Goal: Task Accomplishment & Management: Manage account settings

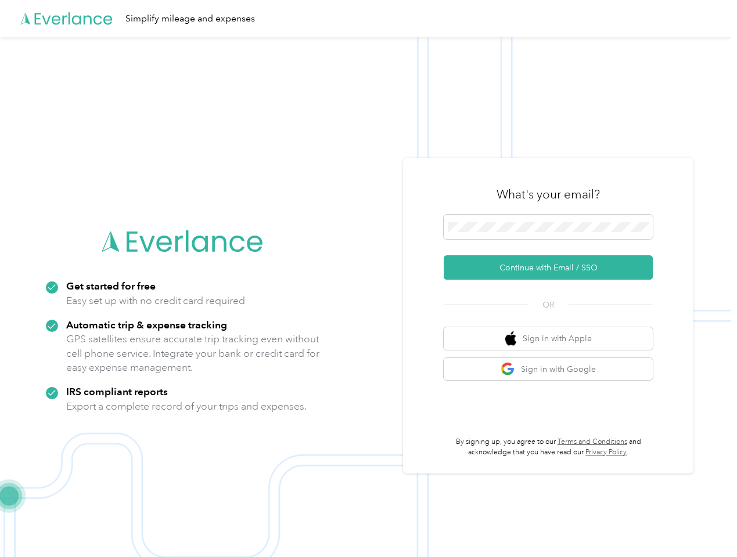
click at [368, 279] on img at bounding box center [365, 315] width 731 height 557
click at [368, 19] on div "Simplify mileage and expenses" at bounding box center [365, 18] width 731 height 37
click at [553, 268] on button "Continue with Email / SSO" at bounding box center [548, 268] width 209 height 24
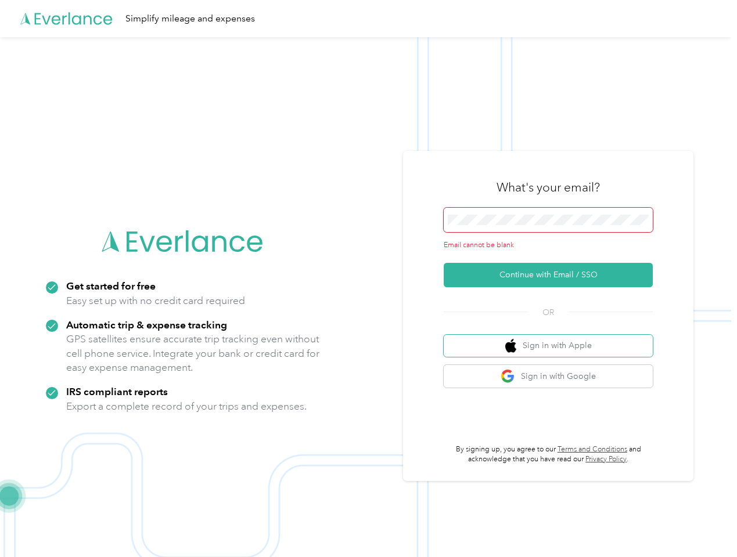
click at [553, 339] on button "Sign in with Apple" at bounding box center [548, 346] width 209 height 23
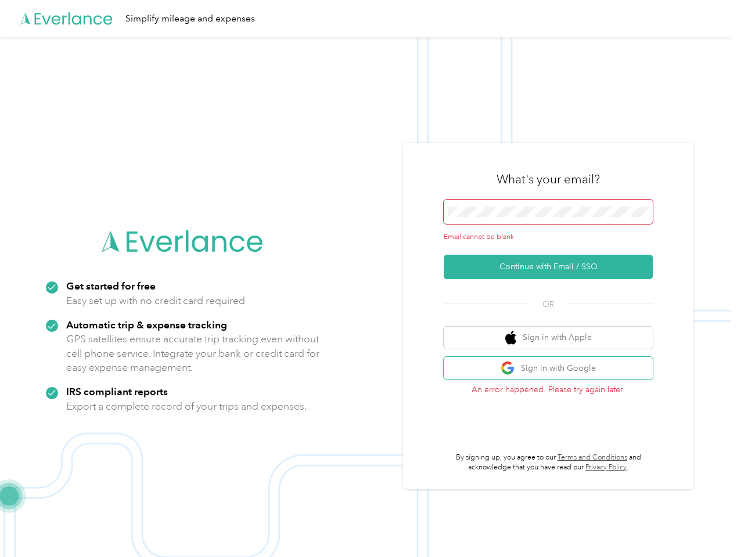
click at [553, 369] on button "Sign in with Google" at bounding box center [548, 368] width 209 height 23
